Goal: Communication & Community: Participate in discussion

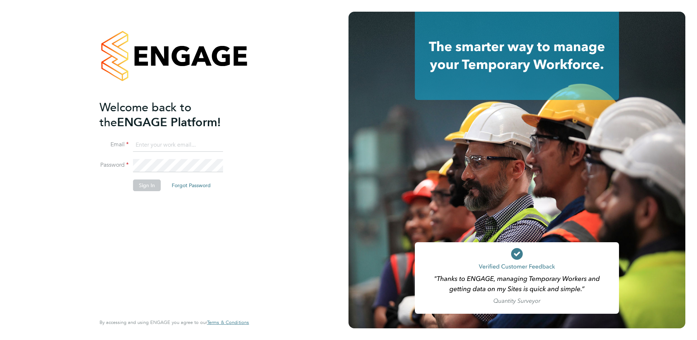
type input "Kerry.Cattle@ncclondon.ac.uk"
click at [145, 187] on button "Sign In" at bounding box center [147, 185] width 28 height 12
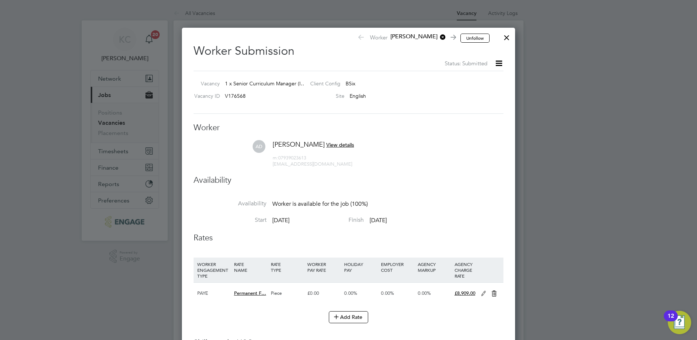
click at [505, 38] on div at bounding box center [506, 35] width 13 height 13
click at [505, 36] on div at bounding box center [506, 35] width 13 height 13
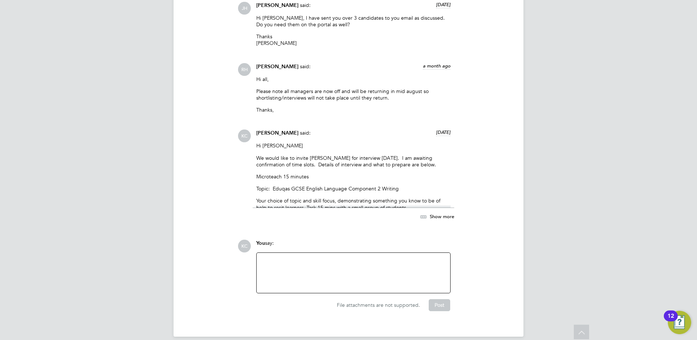
click at [301, 252] on div "Attachments are not supported" at bounding box center [353, 272] width 194 height 41
click at [278, 276] on div at bounding box center [353, 272] width 185 height 31
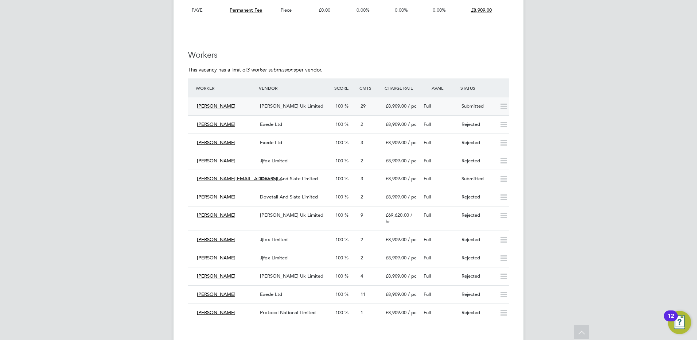
click at [281, 101] on div "[PERSON_NAME] Uk Limited" at bounding box center [294, 106] width 75 height 12
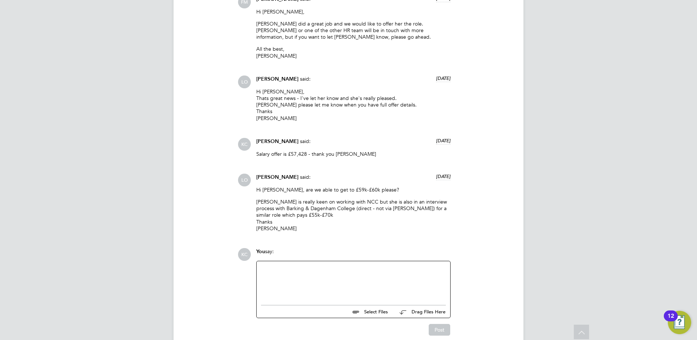
drag, startPoint x: 336, startPoint y: 253, endPoint x: 328, endPoint y: 256, distance: 9.1
click at [328, 265] on div at bounding box center [353, 280] width 185 height 31
click at [334, 261] on div "Can offer £60,235" at bounding box center [354, 281] width 194 height 40
click at [261, 265] on div "Can offer £60,235" at bounding box center [353, 280] width 185 height 31
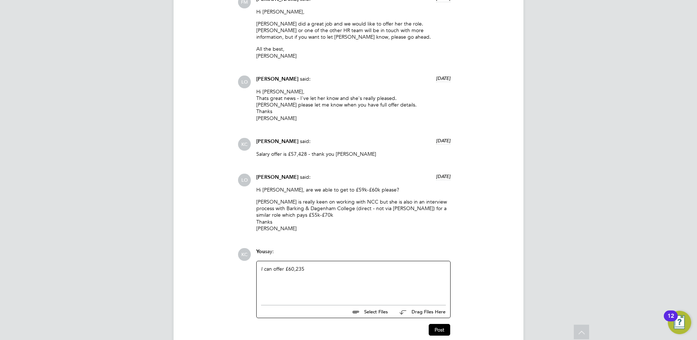
click at [334, 265] on div "I c an offer £60,235" at bounding box center [353, 280] width 185 height 31
click at [437, 324] on button "Post" at bounding box center [440, 330] width 22 height 12
